Goal: Task Accomplishment & Management: Manage account settings

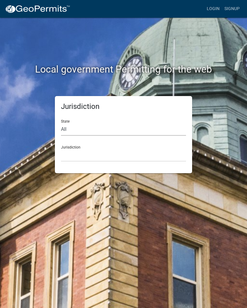
click at [109, 131] on select "All [US_STATE] [US_STATE] [US_STATE] [US_STATE] [US_STATE] [US_STATE] [US_STATE…" at bounding box center [123, 129] width 125 height 12
select select "[US_STATE]"
click at [107, 160] on select "[GEOGRAPHIC_DATA], [US_STATE] [GEOGRAPHIC_DATA], [US_STATE] [GEOGRAPHIC_DATA], …" at bounding box center [123, 155] width 125 height 12
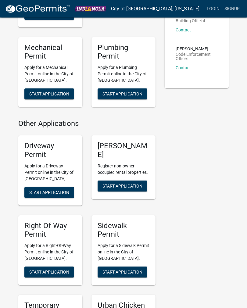
scroll to position [133, 0]
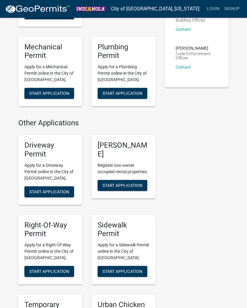
click at [119, 155] on h5 "[PERSON_NAME]" at bounding box center [124, 150] width 52 height 18
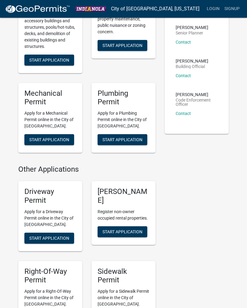
scroll to position [77, 0]
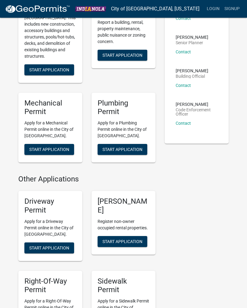
click at [121, 208] on h5 "[PERSON_NAME]" at bounding box center [124, 206] width 52 height 18
click at [213, 7] on link "Login" at bounding box center [213, 9] width 18 height 12
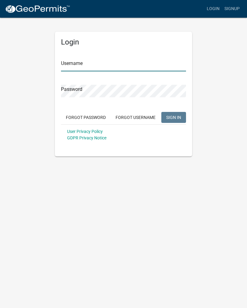
click at [126, 62] on input "Username" at bounding box center [123, 65] width 125 height 12
type input "[EMAIL_ADDRESS][DOMAIN_NAME]"
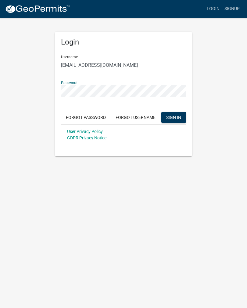
click at [172, 122] on button "SIGN IN" at bounding box center [173, 117] width 25 height 11
click at [176, 118] on span "SIGN IN" at bounding box center [173, 117] width 15 height 5
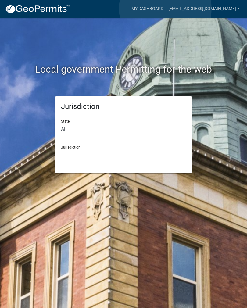
click at [165, 9] on link "My Dashboard" at bounding box center [147, 9] width 37 height 12
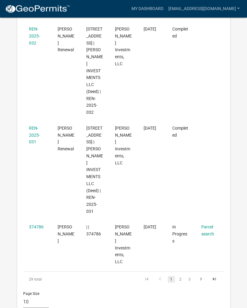
click at [202, 276] on icon "go to next page" at bounding box center [201, 279] width 8 height 7
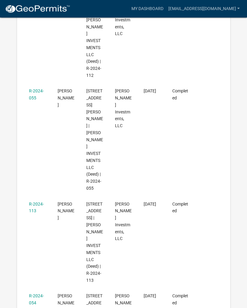
scroll to position [731, 0]
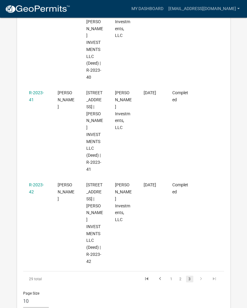
click at [199, 276] on icon "go to next page" at bounding box center [201, 279] width 8 height 7
click at [201, 276] on icon "go to next page" at bounding box center [201, 279] width 8 height 7
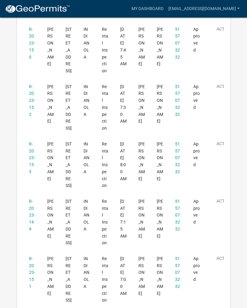
scroll to position [1591, 0]
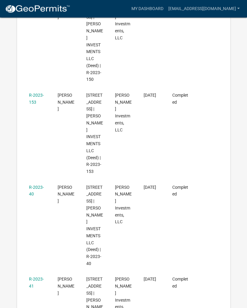
scroll to position [545, 0]
